Goal: Task Accomplishment & Management: Use online tool/utility

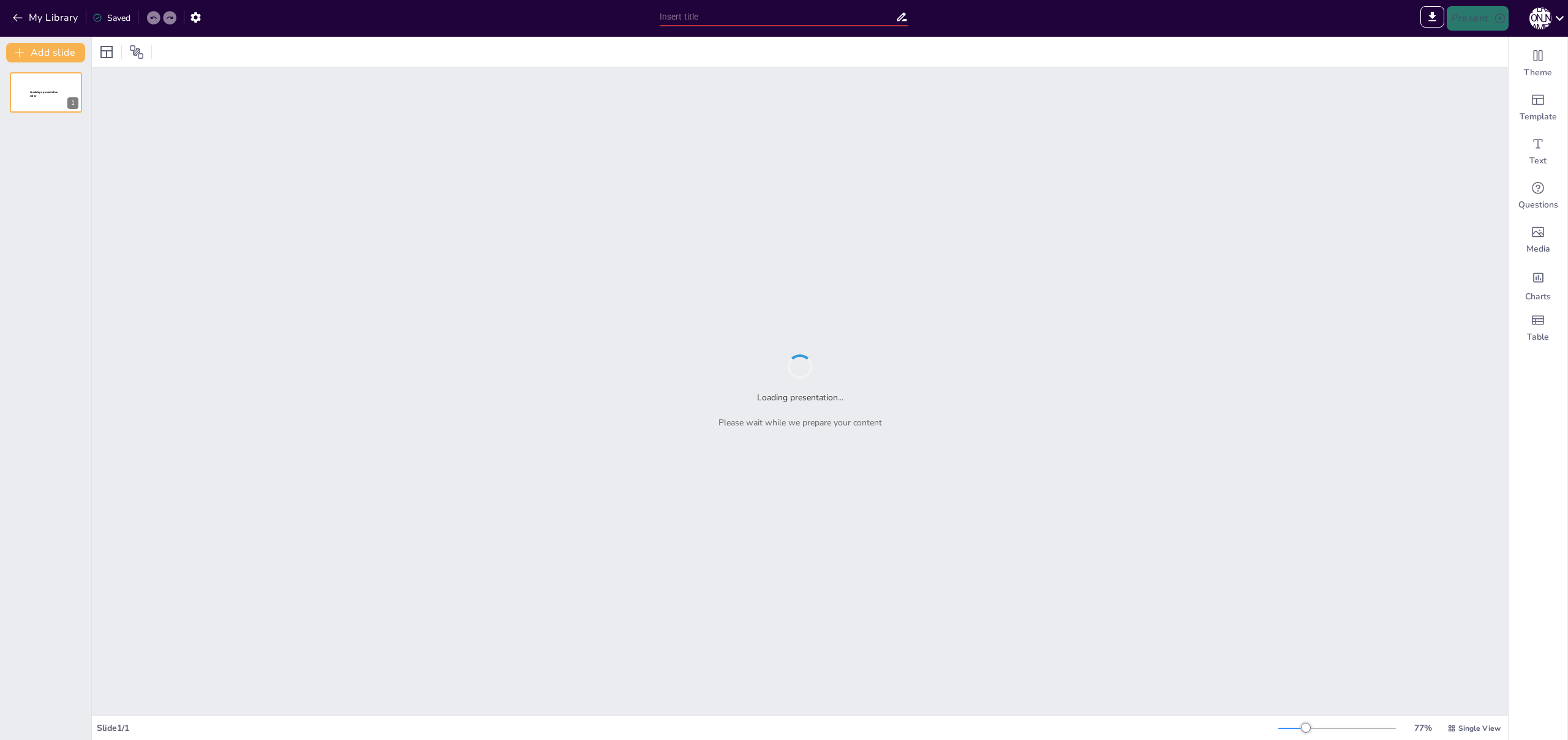
type input "Análisis de Estructuras de Control en [GEOGRAPHIC_DATA]: Ejemplos y Aplicaciones"
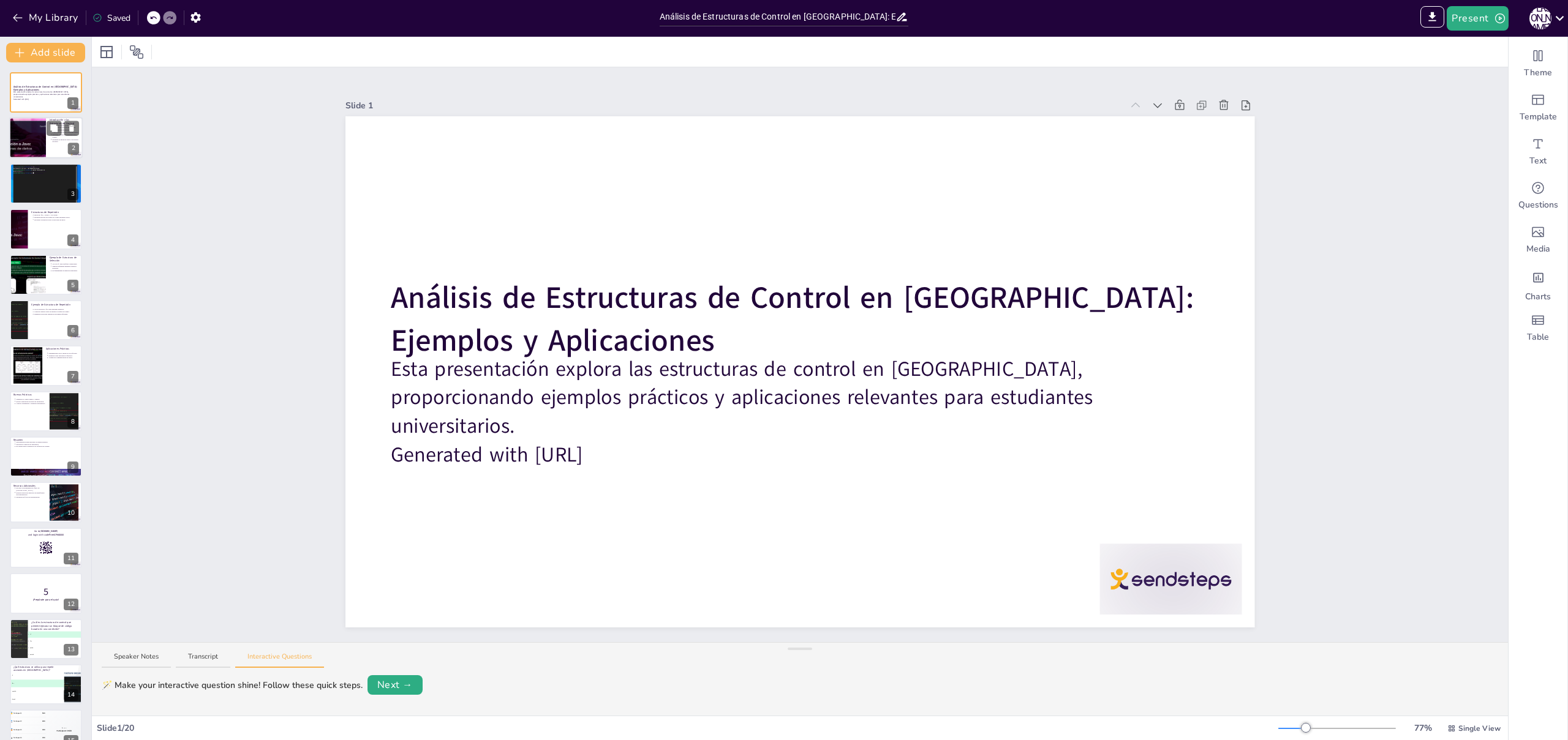
click at [26, 131] on div at bounding box center [27, 138] width 80 height 42
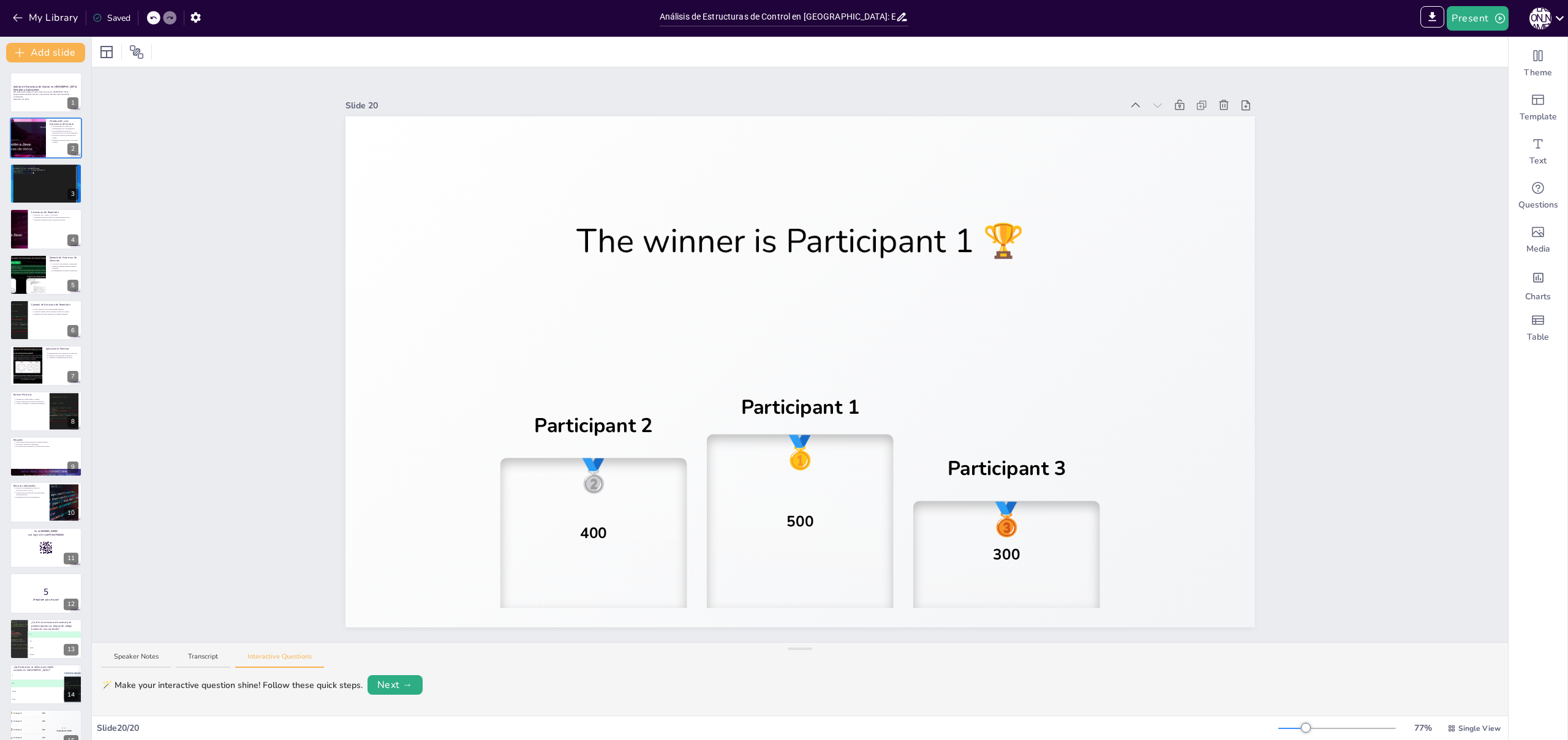
click at [120, 19] on div "Saved" at bounding box center [111, 18] width 38 height 13
click at [1474, 24] on button "Present" at bounding box center [1477, 18] width 61 height 24
click at [1480, 48] on li "Preview presentation" at bounding box center [1496, 45] width 96 height 19
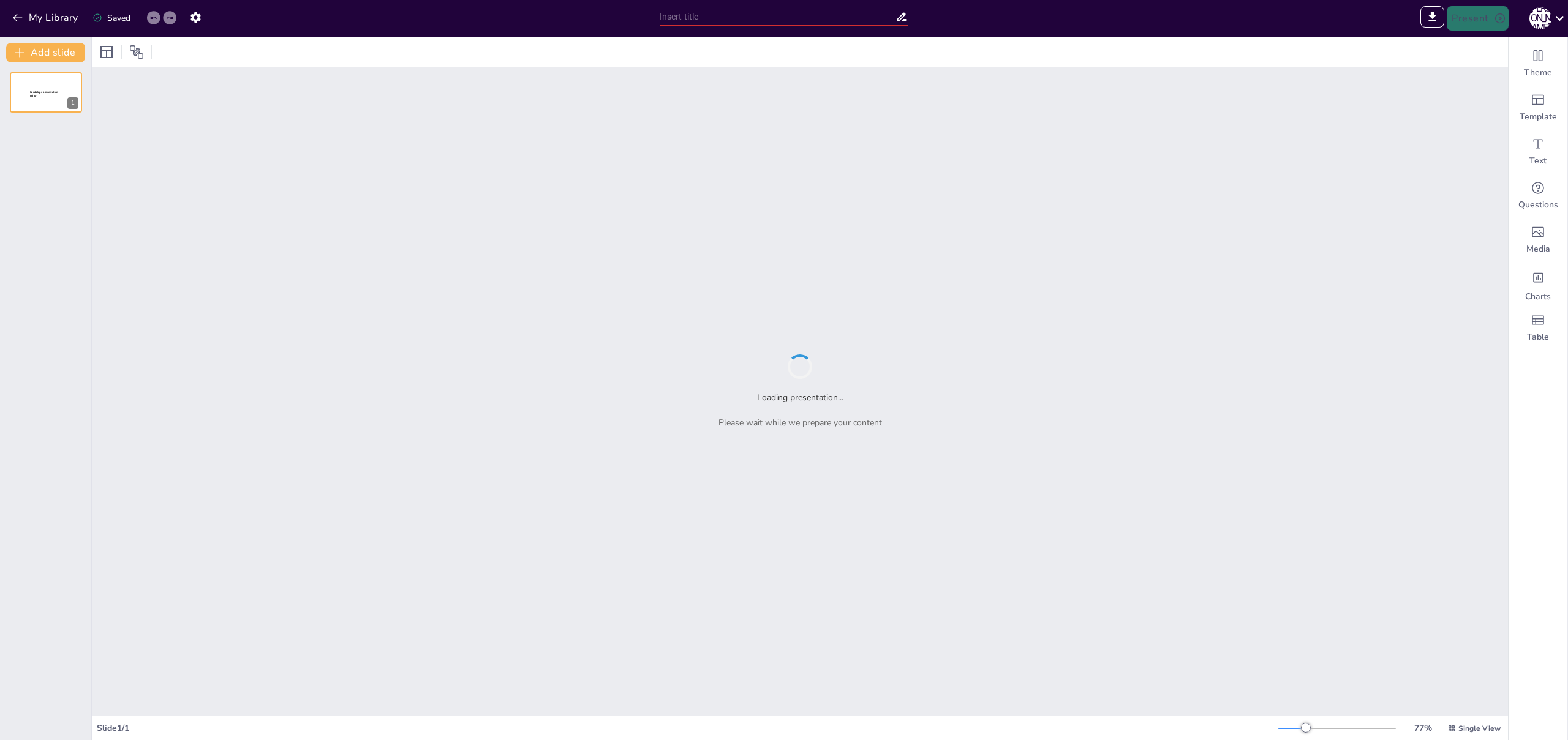
type input "Sendsteps presentation"
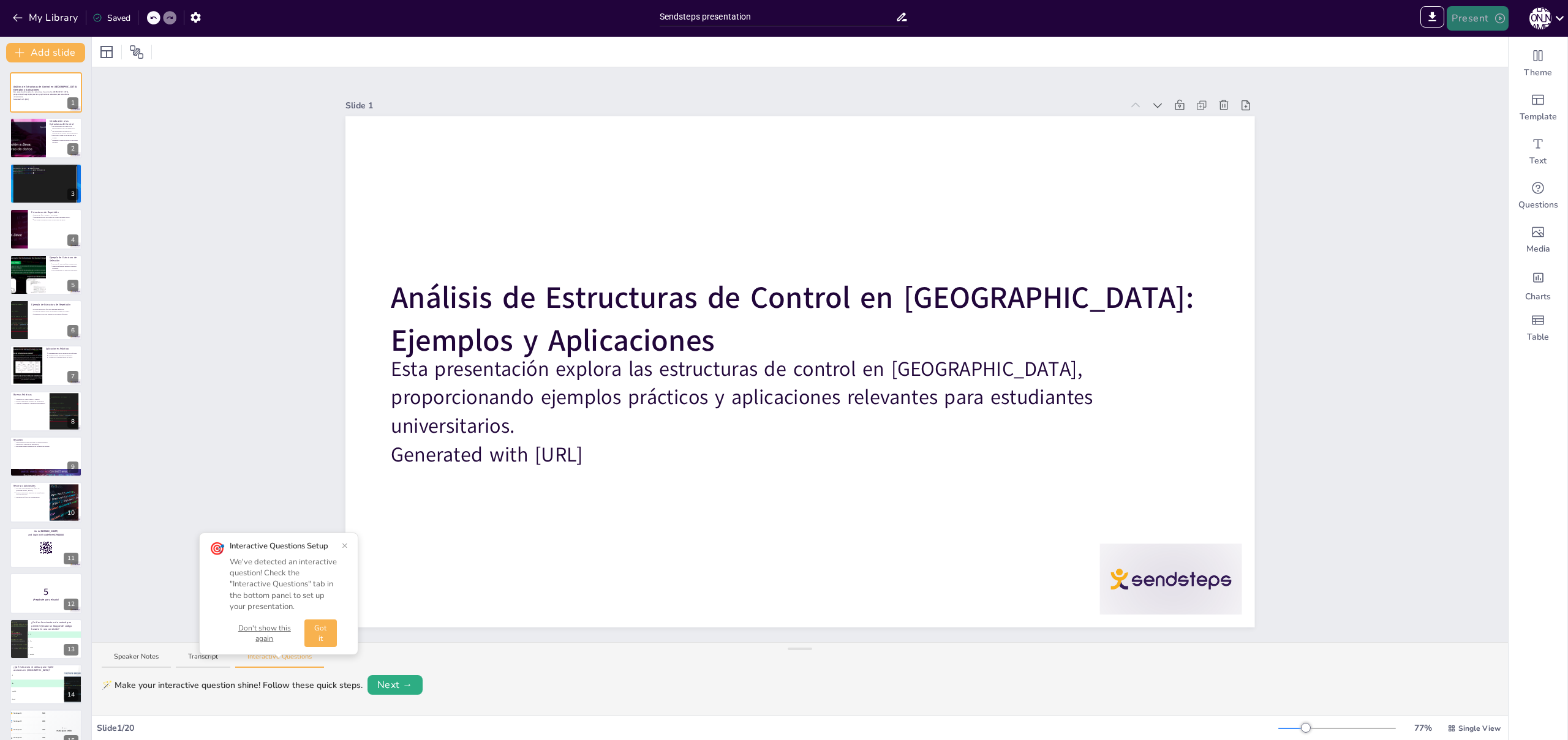
click at [1479, 14] on button "Present" at bounding box center [1477, 18] width 61 height 24
click at [1482, 75] on li "Play presentation" at bounding box center [1496, 75] width 96 height 19
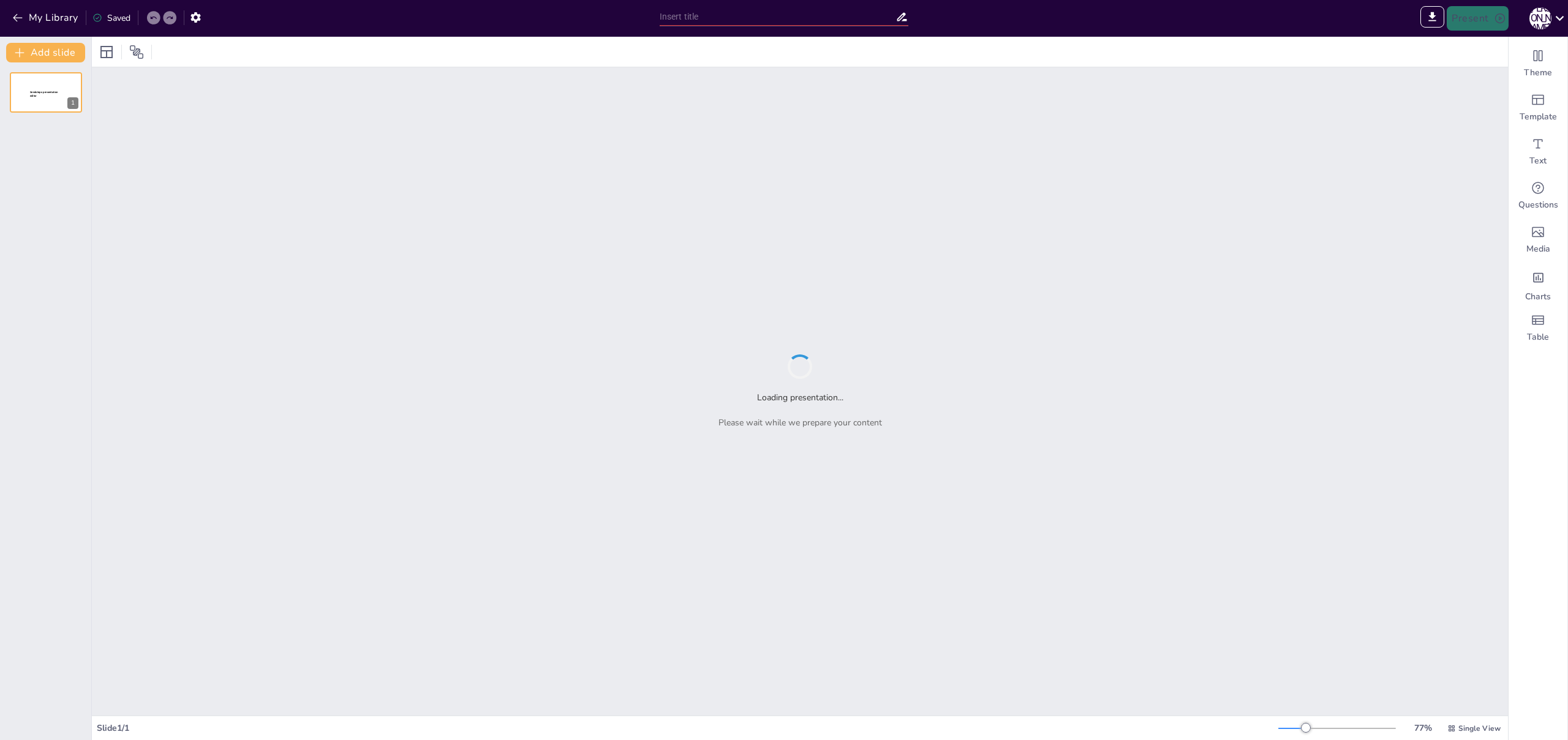
type input "Sendsteps presentation"
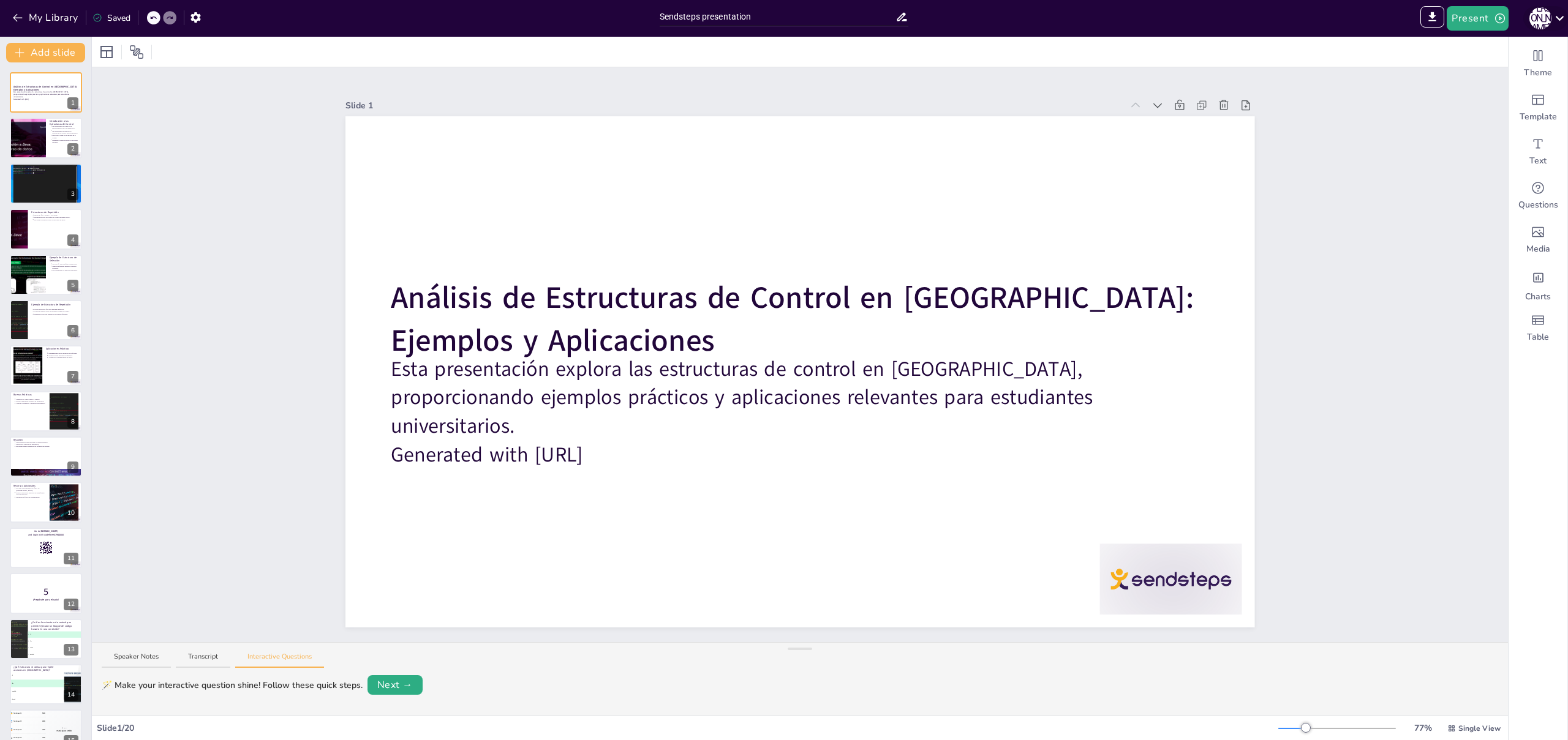
click at [1555, 19] on icon at bounding box center [1559, 18] width 17 height 17
click at [1478, 165] on button "Log out" at bounding box center [1496, 168] width 112 height 19
